Goal: Navigation & Orientation: Find specific page/section

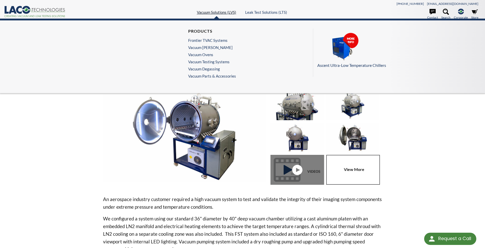
click at [211, 14] on link "Vacuum Solutions (LVS)" at bounding box center [216, 12] width 39 height 5
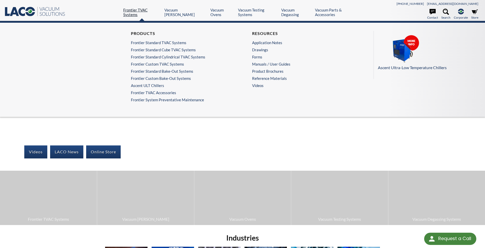
click at [142, 14] on link "Frontier TVAC Systems" at bounding box center [141, 12] width 37 height 9
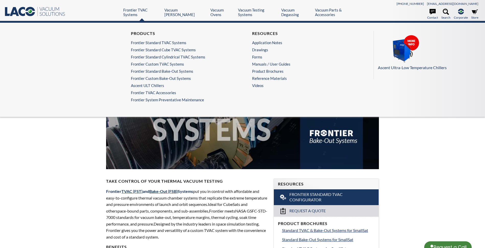
select select "Language Translate Widget"
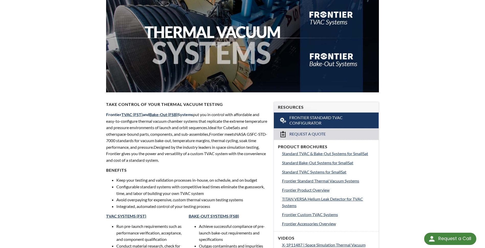
scroll to position [77, 0]
